Goal: Find specific page/section: Find specific page/section

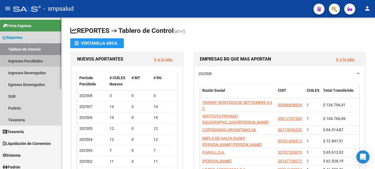
click at [30, 61] on link "Ingresos Percibidos" at bounding box center [30, 61] width 61 height 12
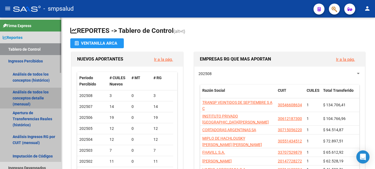
click at [23, 94] on link "Análisis de todos los conceptos detalle (mensual)" at bounding box center [30, 98] width 61 height 21
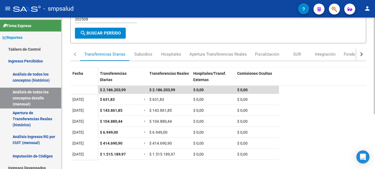
scroll to position [48, 0]
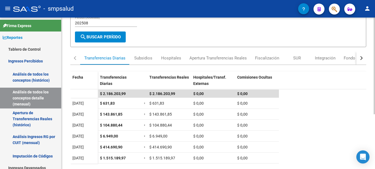
click at [366, 103] on div "REPORTES -> INGRESOS PERCIBIDOS -> Detalle mensual de todos los conceptos cloud…" at bounding box center [218, 89] width 315 height 238
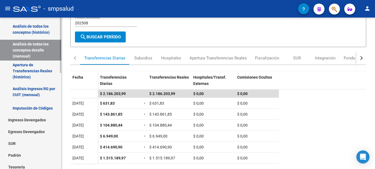
scroll to position [0, 0]
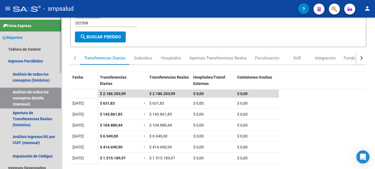
click at [18, 38] on span "Reportes" at bounding box center [13, 38] width 20 height 6
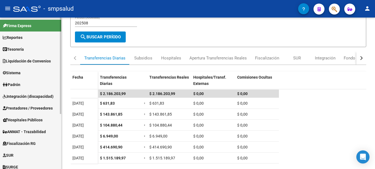
click at [20, 39] on span "Reportes" at bounding box center [13, 38] width 20 height 6
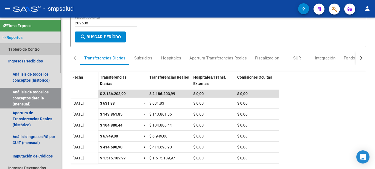
click at [21, 50] on link "Tablero de Control" at bounding box center [30, 49] width 61 height 12
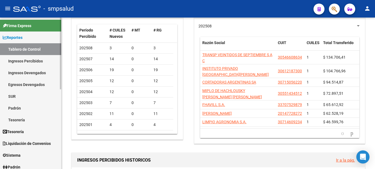
click at [18, 74] on link "Ingresos Devengados" at bounding box center [30, 73] width 61 height 12
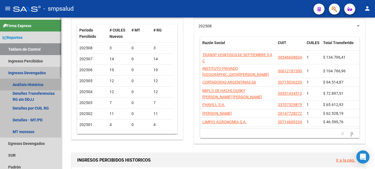
click at [23, 86] on link "Análisis Histórico" at bounding box center [30, 85] width 61 height 12
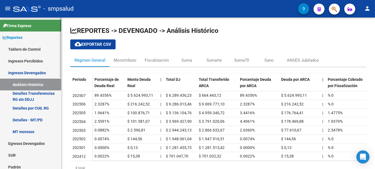
click at [33, 60] on link "Ingresos Percibidos" at bounding box center [30, 61] width 61 height 12
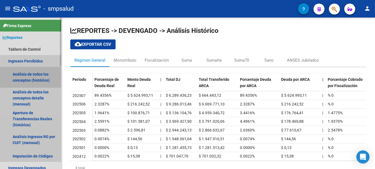
click at [21, 73] on link "Análisis de todos los conceptos (histórico)" at bounding box center [30, 77] width 61 height 21
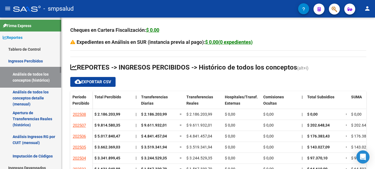
click at [26, 95] on link "Análisis de todos los conceptos detalle (mensual)" at bounding box center [30, 98] width 61 height 21
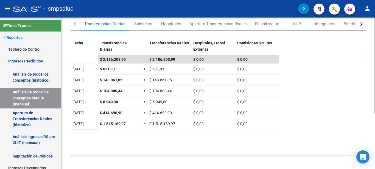
scroll to position [83, 0]
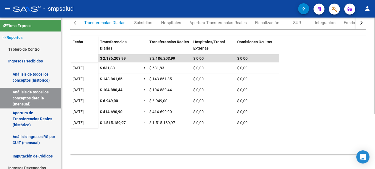
click at [371, 107] on div "REPORTES -> INGRESOS PERCIBIDOS -> Detalle mensual de todos los conceptos cloud…" at bounding box center [218, 53] width 315 height 238
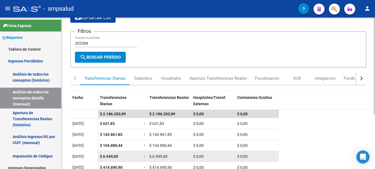
scroll to position [86, 0]
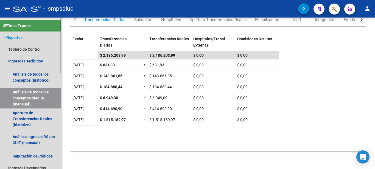
click at [19, 37] on span "Reportes" at bounding box center [13, 38] width 20 height 6
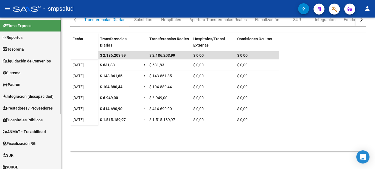
click at [19, 37] on span "Reportes" at bounding box center [13, 38] width 20 height 6
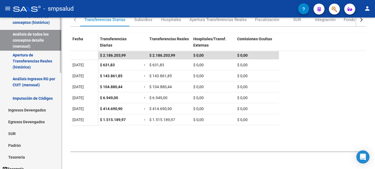
scroll to position [61, 0]
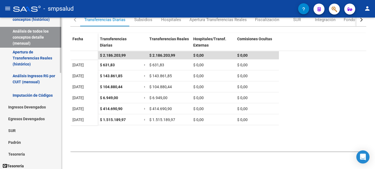
click at [58, 83] on div "Firma Express Reportes Tablero de Control Ingresos Percibidos Análisis de todos…" at bounding box center [31, 165] width 63 height 416
click at [16, 141] on link "Padrón" at bounding box center [30, 143] width 61 height 12
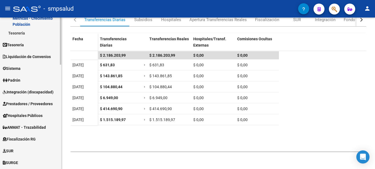
scroll to position [88, 0]
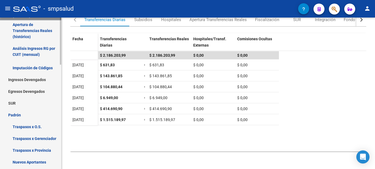
click at [29, 126] on link "Traspasos x O.S." at bounding box center [30, 127] width 61 height 12
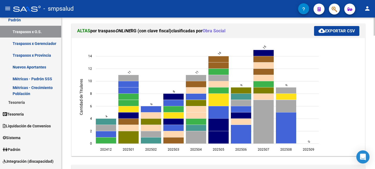
scroll to position [246, 0]
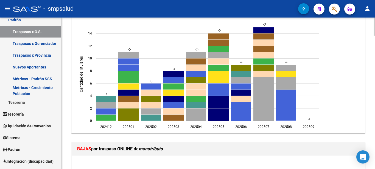
scroll to position [276, 0]
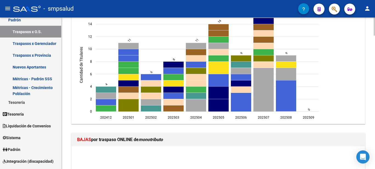
click at [374, 56] on div at bounding box center [373, 59] width 1 height 18
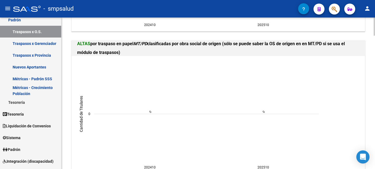
scroll to position [1120, 0]
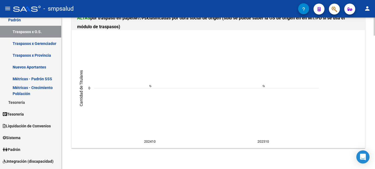
click at [356, 169] on html "menu - smpsalud person Firma Express Reportes Tablero de Control Ingresos Perci…" at bounding box center [187, 84] width 375 height 169
